Goal: Task Accomplishment & Management: Manage account settings

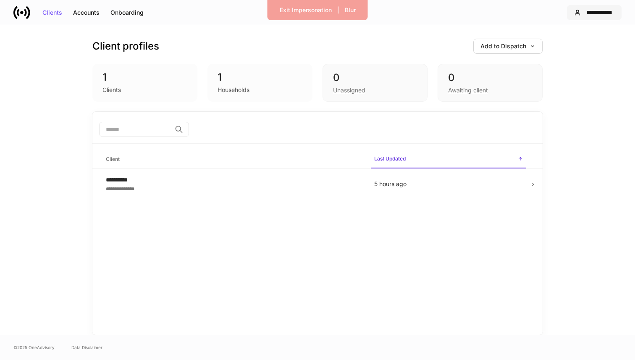
click at [590, 11] on div "**********" at bounding box center [600, 13] width 30 height 6
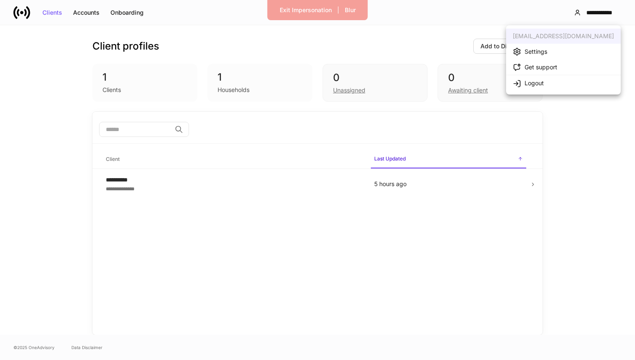
click at [541, 55] on div "Settings" at bounding box center [536, 51] width 23 height 8
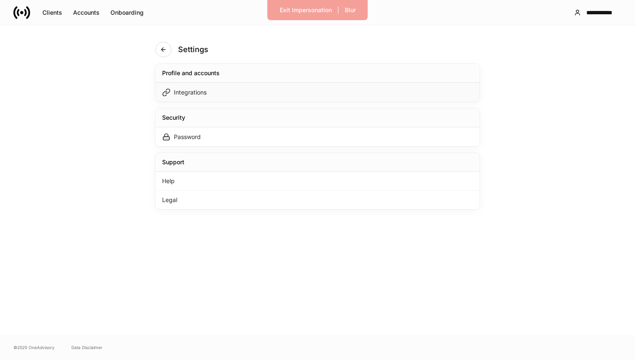
click at [275, 95] on div "Integrations" at bounding box center [318, 92] width 324 height 19
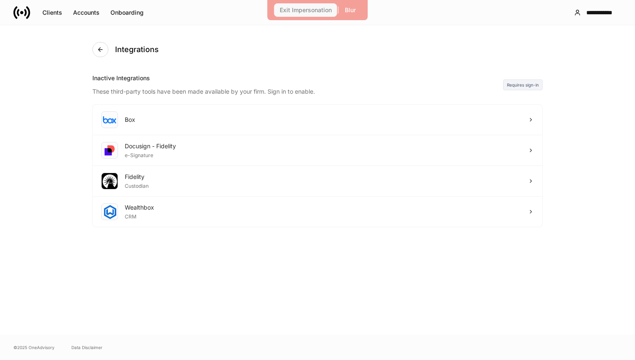
click at [295, 13] on div "Exit Impersonation" at bounding box center [306, 10] width 52 height 6
